Goal: Task Accomplishment & Management: Manage account settings

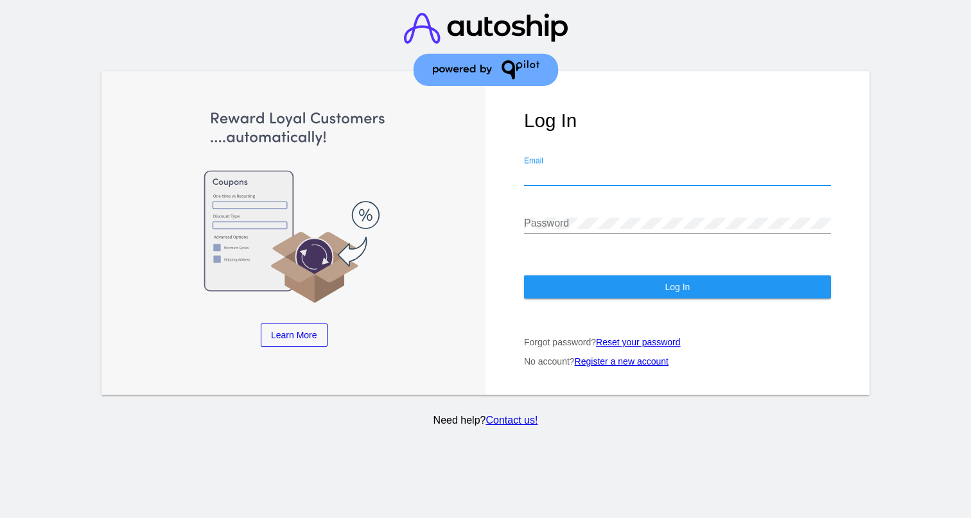
type input "[PERSON_NAME][EMAIL_ADDRESS][DOMAIN_NAME]"
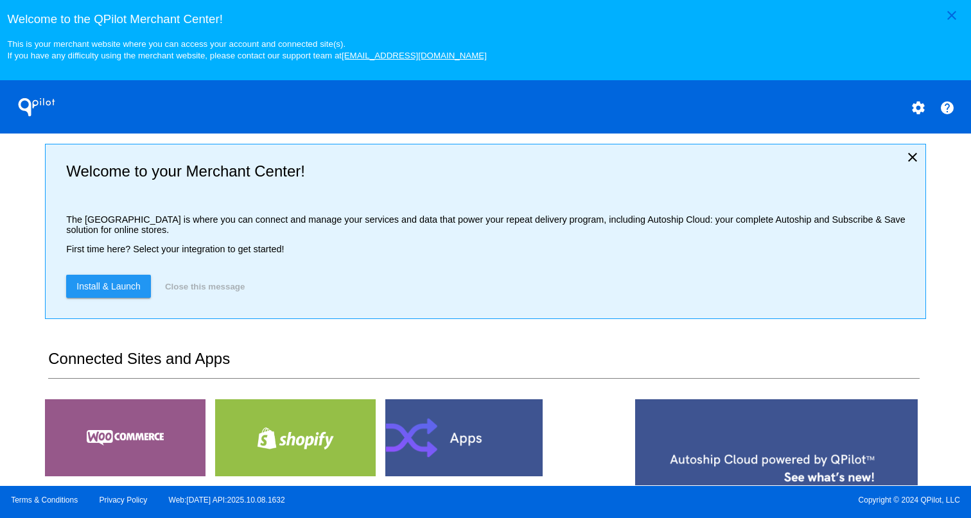
click at [648, 113] on button "settings" at bounding box center [918, 107] width 26 height 26
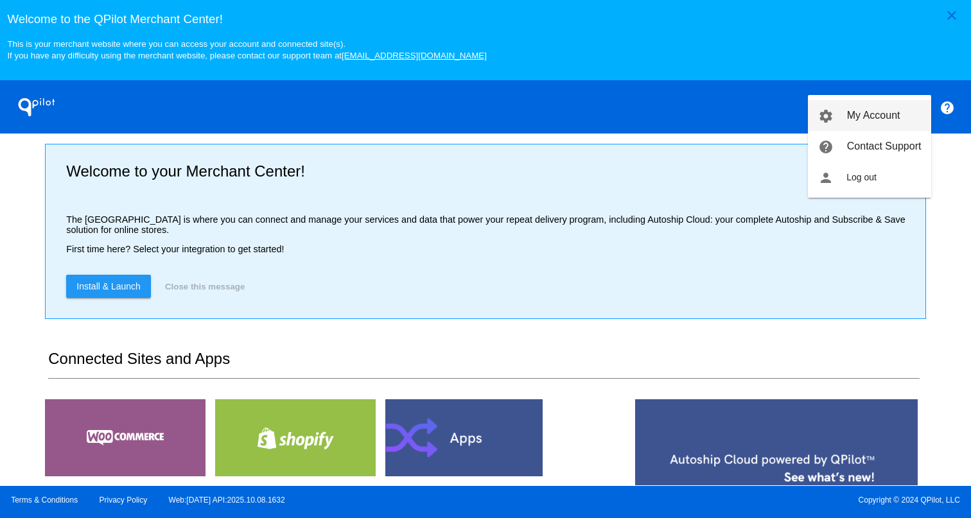
click at [648, 115] on span "My Account" at bounding box center [873, 115] width 53 height 11
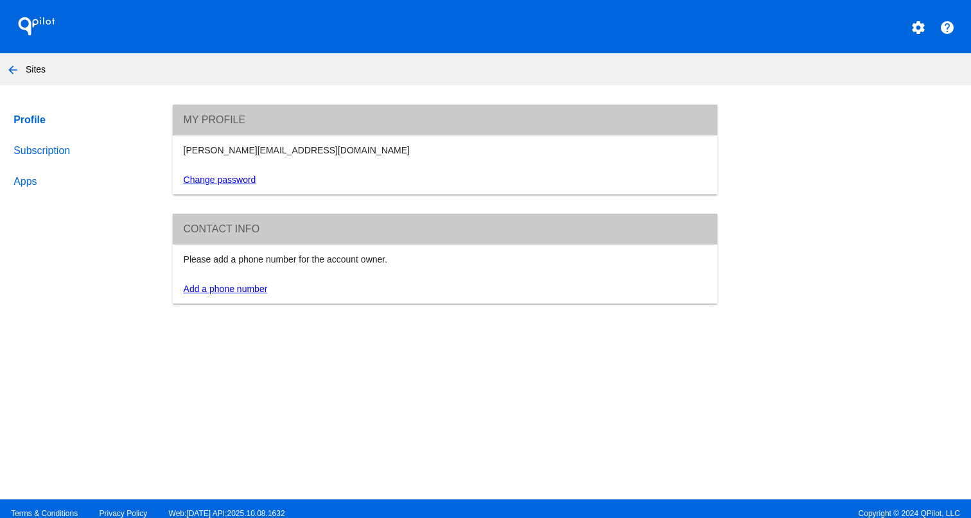
click at [69, 151] on link "Subscription" at bounding box center [81, 150] width 140 height 31
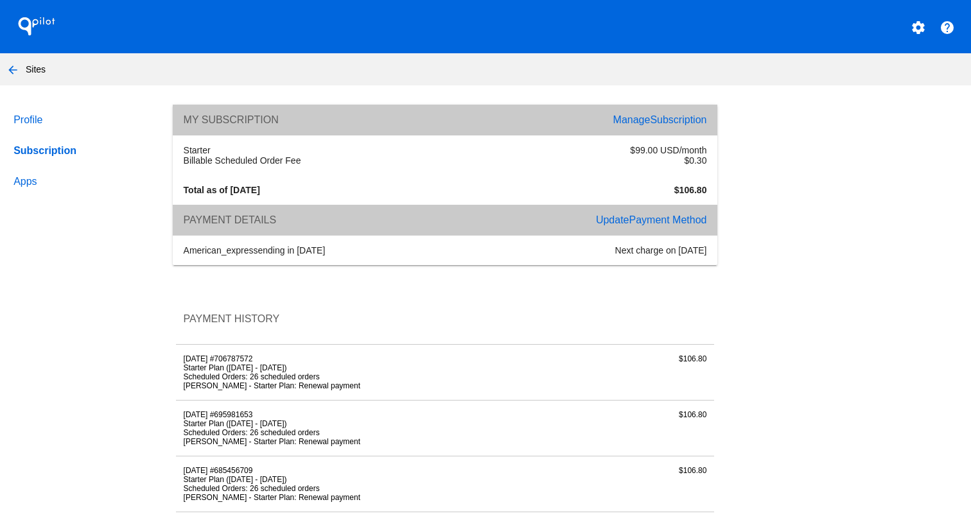
click at [648, 121] on span "Subscription" at bounding box center [678, 119] width 56 height 11
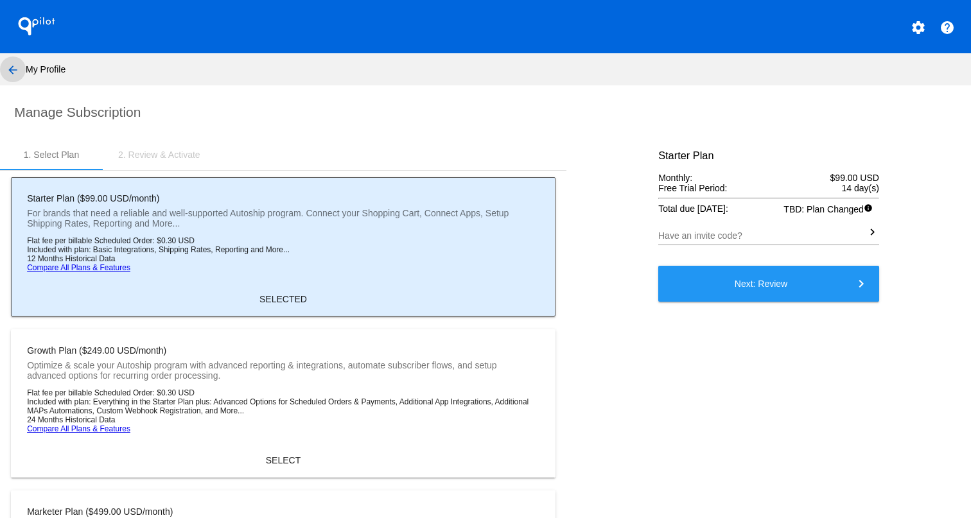
click at [13, 70] on mat-icon "arrow_back" at bounding box center [12, 69] width 15 height 15
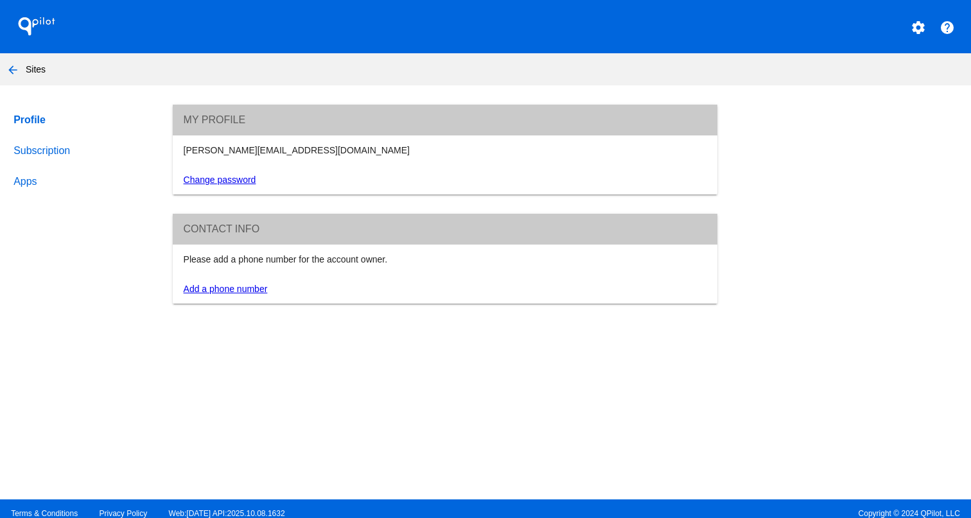
click at [65, 156] on link "Subscription" at bounding box center [81, 150] width 140 height 31
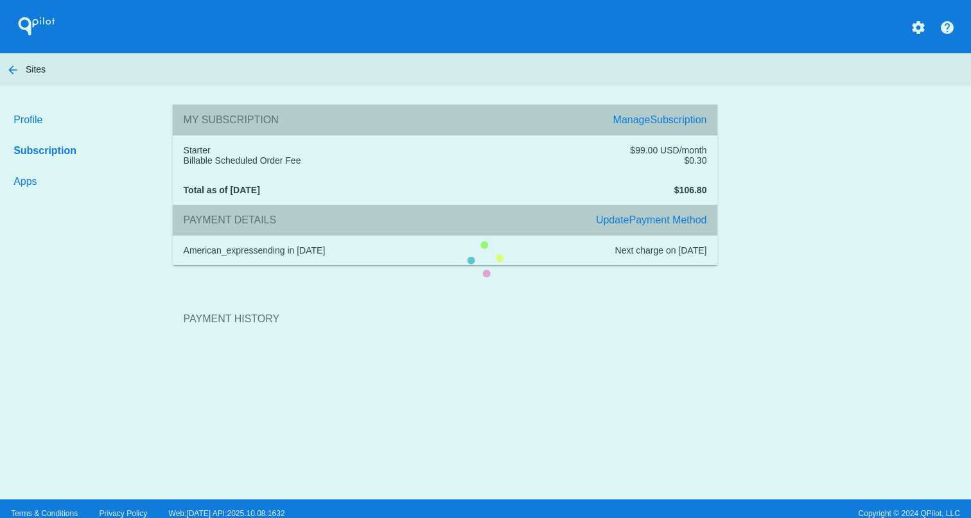
click at [648, 284] on section "Payment History" at bounding box center [445, 318] width 544 height 69
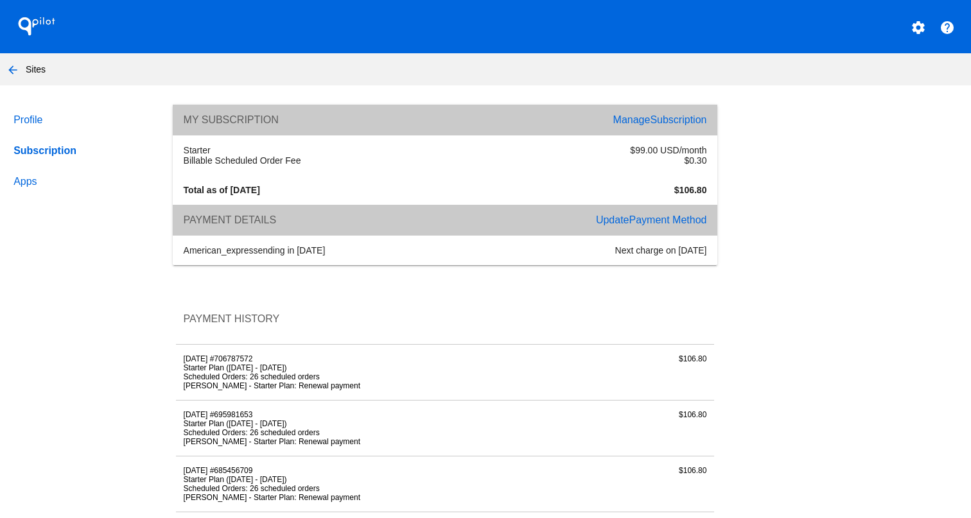
click at [648, 121] on span "Subscription" at bounding box center [678, 119] width 56 height 11
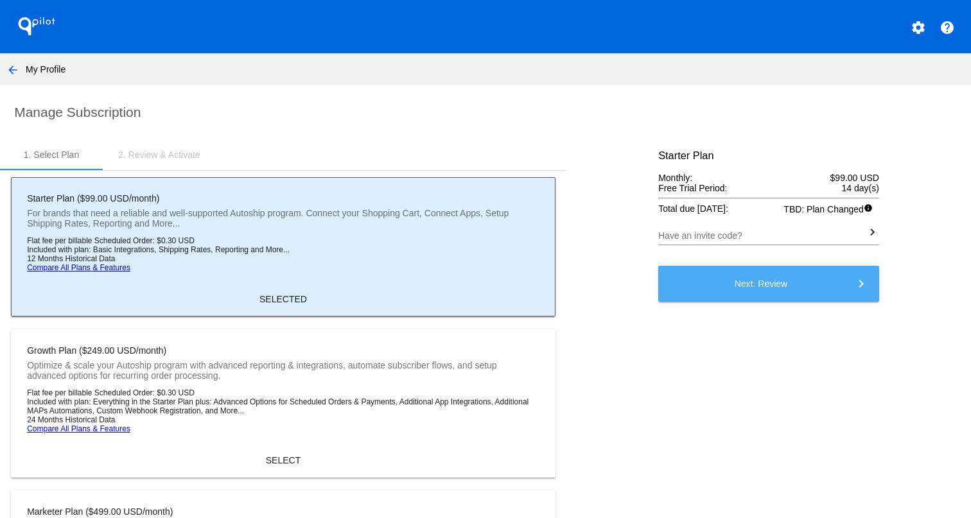
click at [648, 283] on span "Next: Review keyboard_arrow_right" at bounding box center [760, 284] width 53 height 10
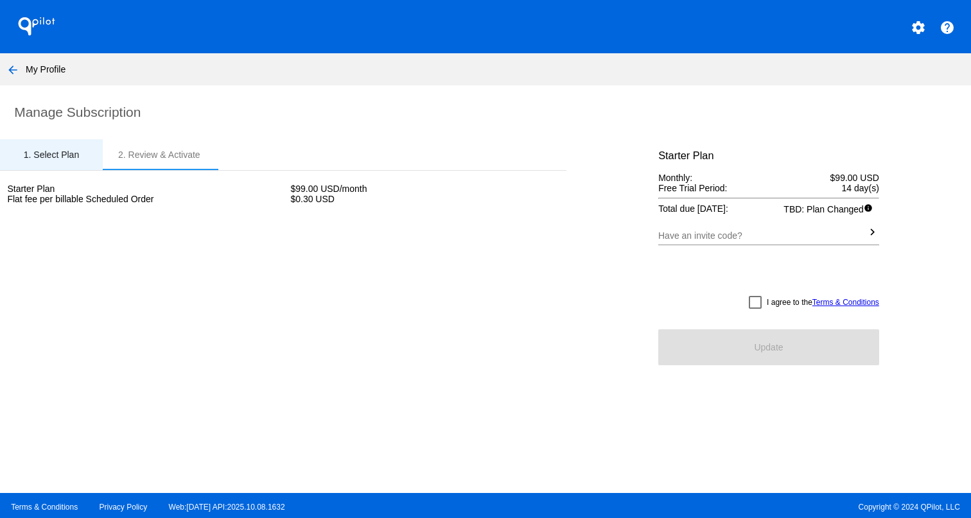
click at [69, 155] on div "1. Select Plan" at bounding box center [51, 155] width 55 height 10
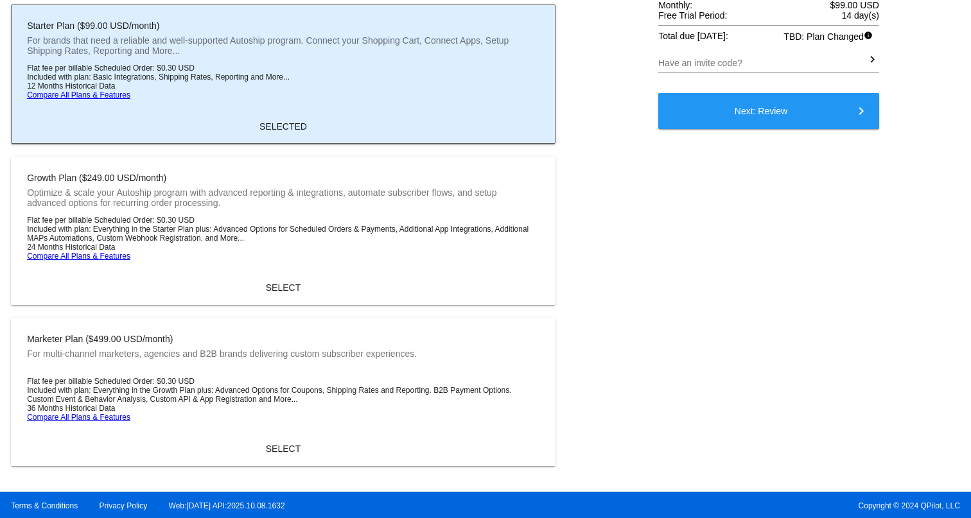
click at [243, 105] on mat-card "Starter Plan ($99.00 USD/month) For brands that need a reliable and well-suppor…" at bounding box center [283, 73] width 544 height 139
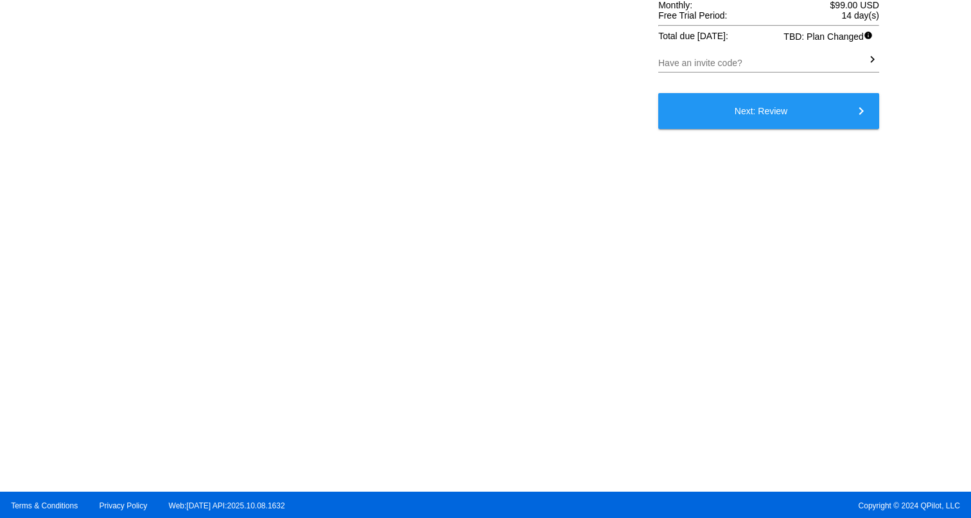
scroll to position [7, 0]
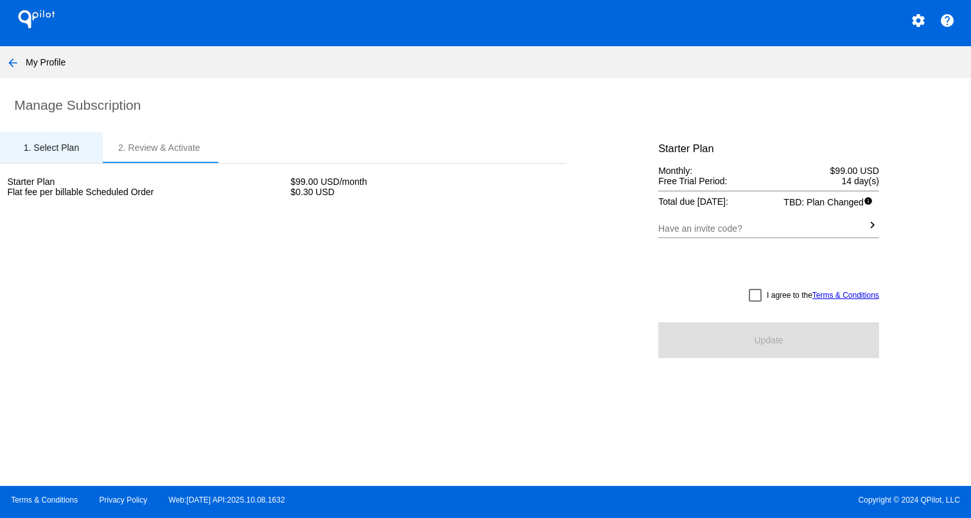
click at [45, 147] on div "1. Select Plan" at bounding box center [51, 148] width 55 height 10
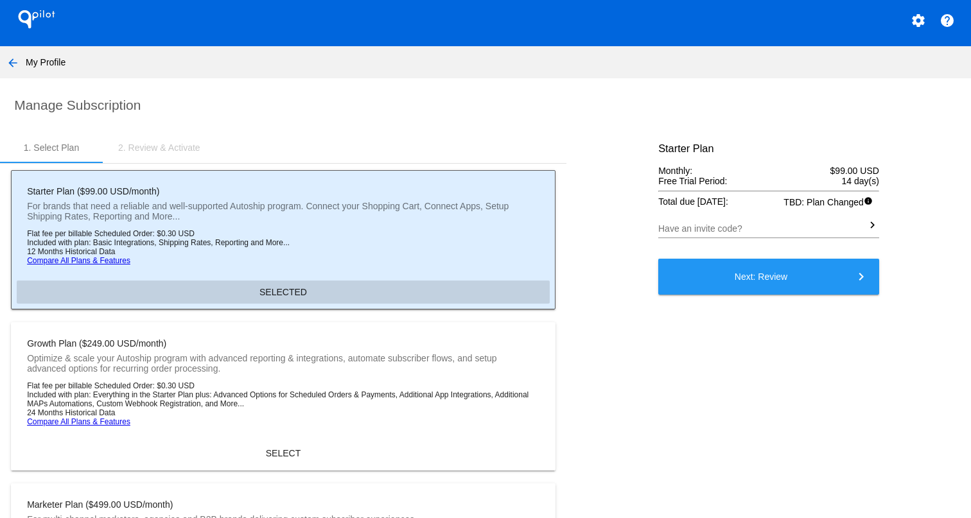
click at [304, 288] on span "SELECTED" at bounding box center [283, 292] width 48 height 10
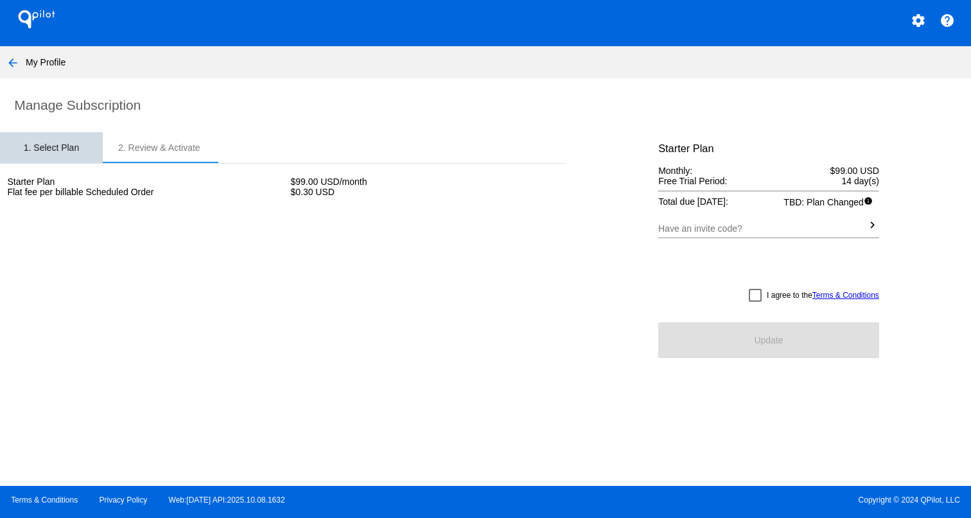
click at [79, 152] on div "1. Select Plan" at bounding box center [51, 148] width 55 height 10
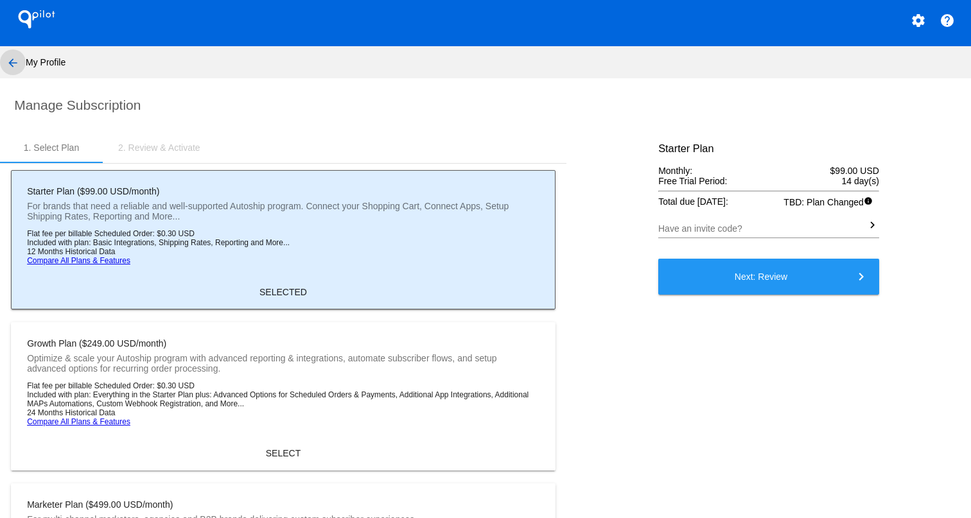
click at [18, 64] on mat-icon "arrow_back" at bounding box center [12, 62] width 15 height 15
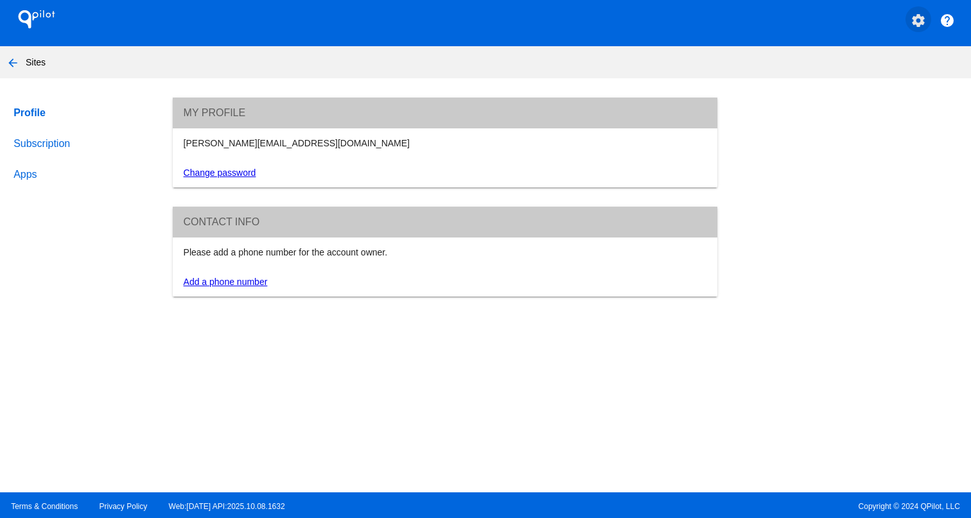
click at [648, 19] on mat-icon "settings" at bounding box center [917, 20] width 15 height 15
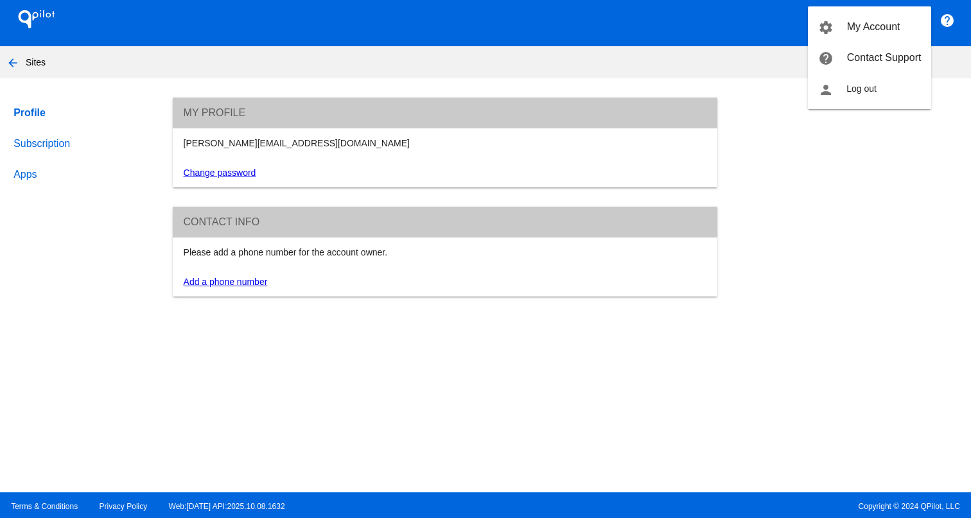
click at [648, 21] on div at bounding box center [485, 259] width 971 height 518
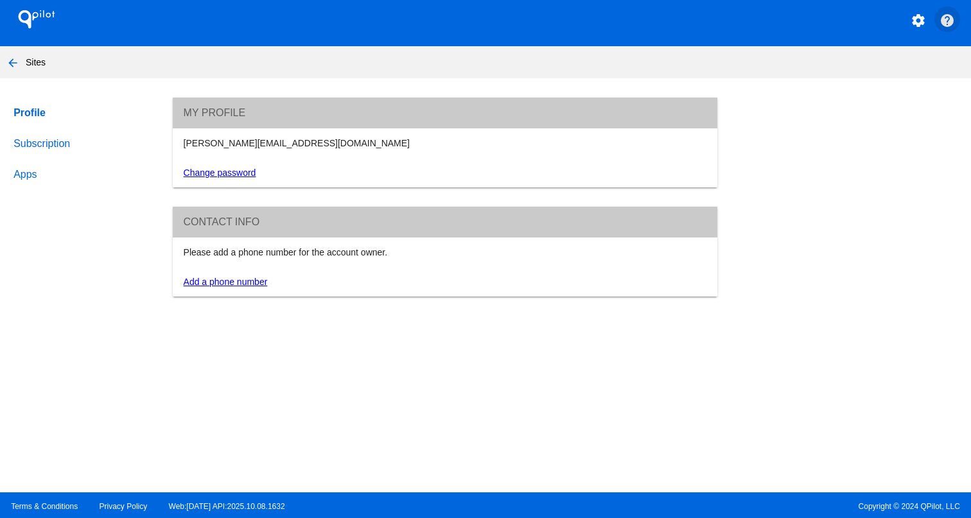
click at [648, 21] on mat-icon "help" at bounding box center [946, 20] width 15 height 15
click at [31, 173] on link "Apps" at bounding box center [81, 174] width 140 height 31
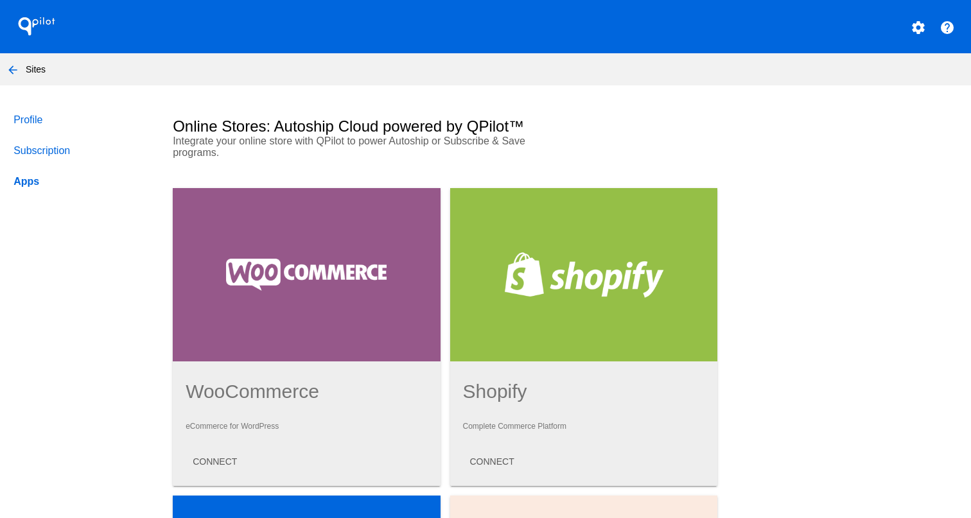
click at [0, 53] on nav "arrow_back Sites" at bounding box center [485, 69] width 971 height 32
click at [11, 74] on mat-icon "arrow_back" at bounding box center [12, 69] width 15 height 15
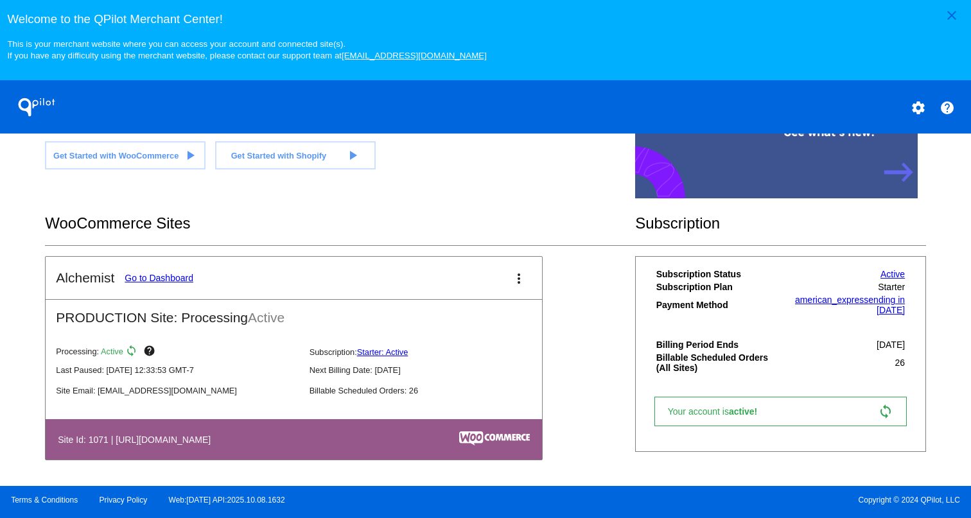
scroll to position [348, 0]
click at [648, 273] on link "Active" at bounding box center [892, 274] width 24 height 10
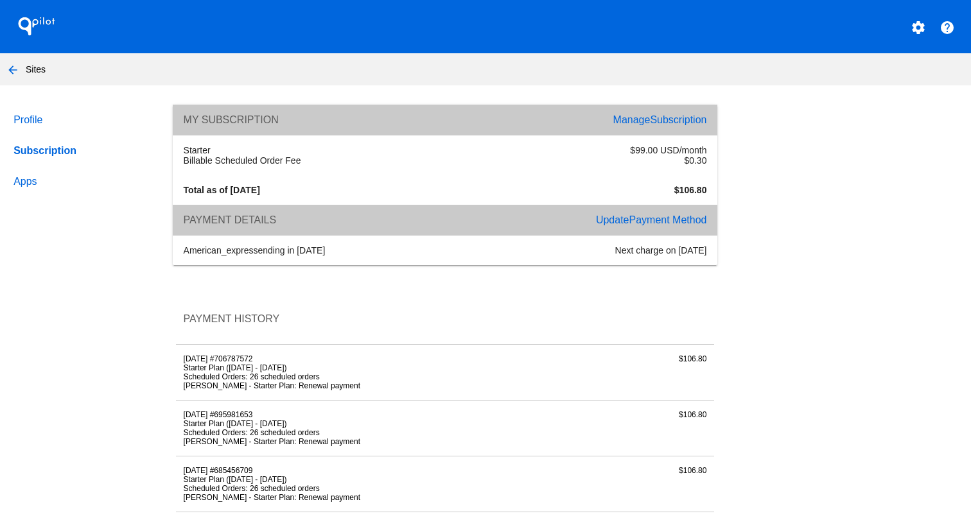
click at [648, 113] on div "My Subscription Manage Subscription" at bounding box center [445, 120] width 544 height 31
click at [648, 121] on span "Subscription" at bounding box center [678, 119] width 56 height 11
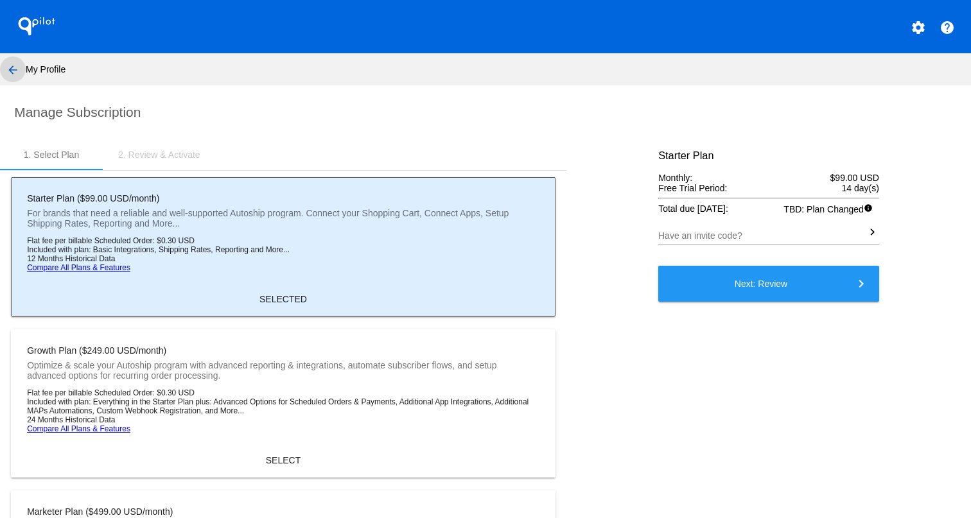
click at [8, 71] on mat-icon "arrow_back" at bounding box center [12, 69] width 15 height 15
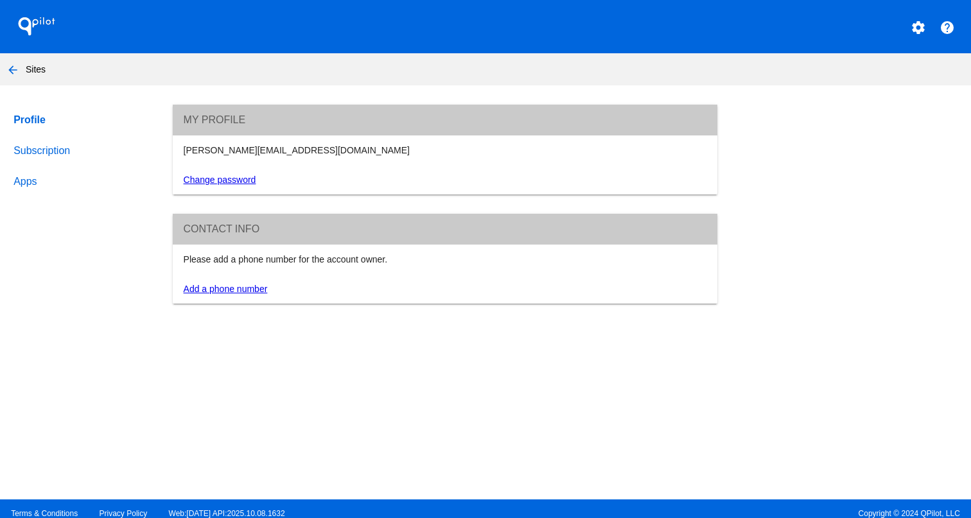
click at [56, 512] on link "Terms & Conditions" at bounding box center [44, 513] width 67 height 9
